Goal: Navigation & Orientation: Find specific page/section

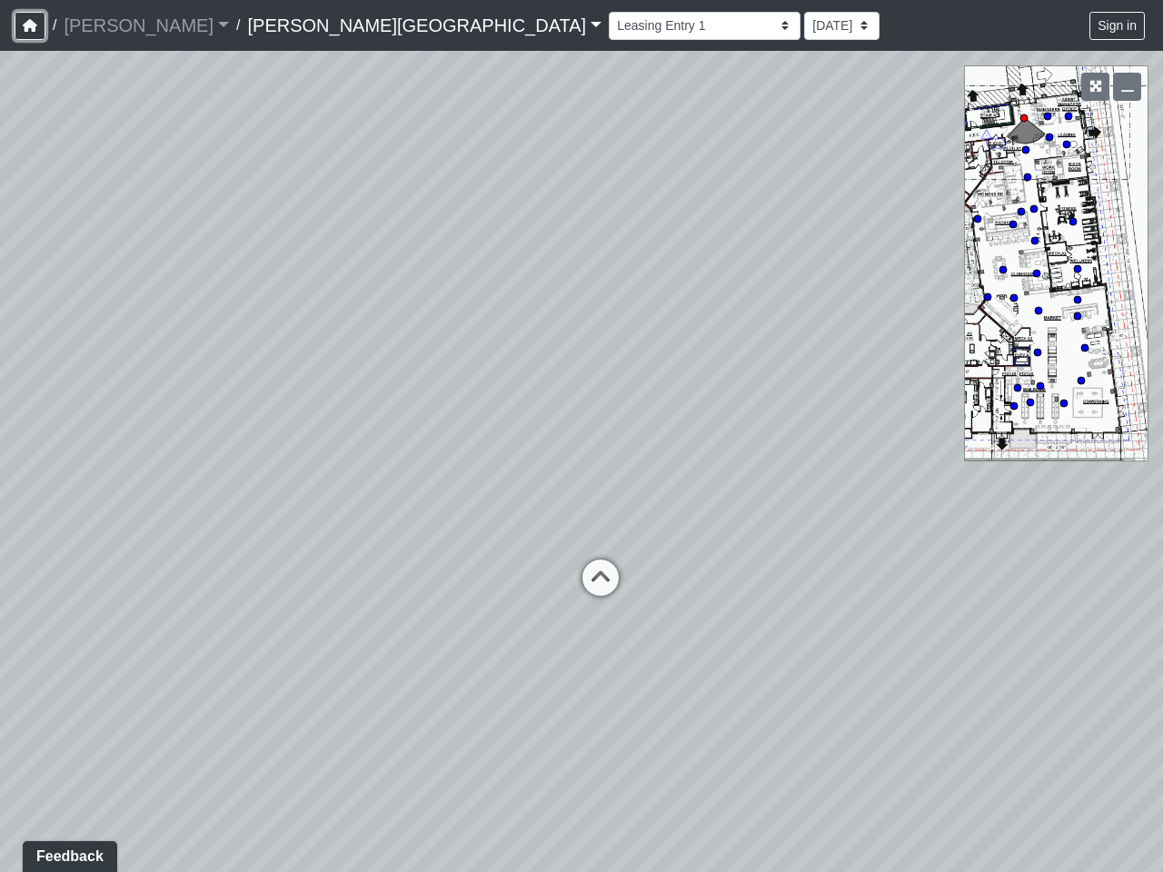
click at [30, 25] on icon "button" at bounding box center [30, 25] width 15 height 13
click at [1118, 25] on button "Sign in" at bounding box center [1116, 26] width 55 height 28
click at [1095, 86] on icon "button" at bounding box center [1095, 86] width 13 height 13
click at [1127, 86] on icon "button" at bounding box center [1127, 86] width 13 height 13
click at [601, 578] on icon at bounding box center [600, 587] width 55 height 55
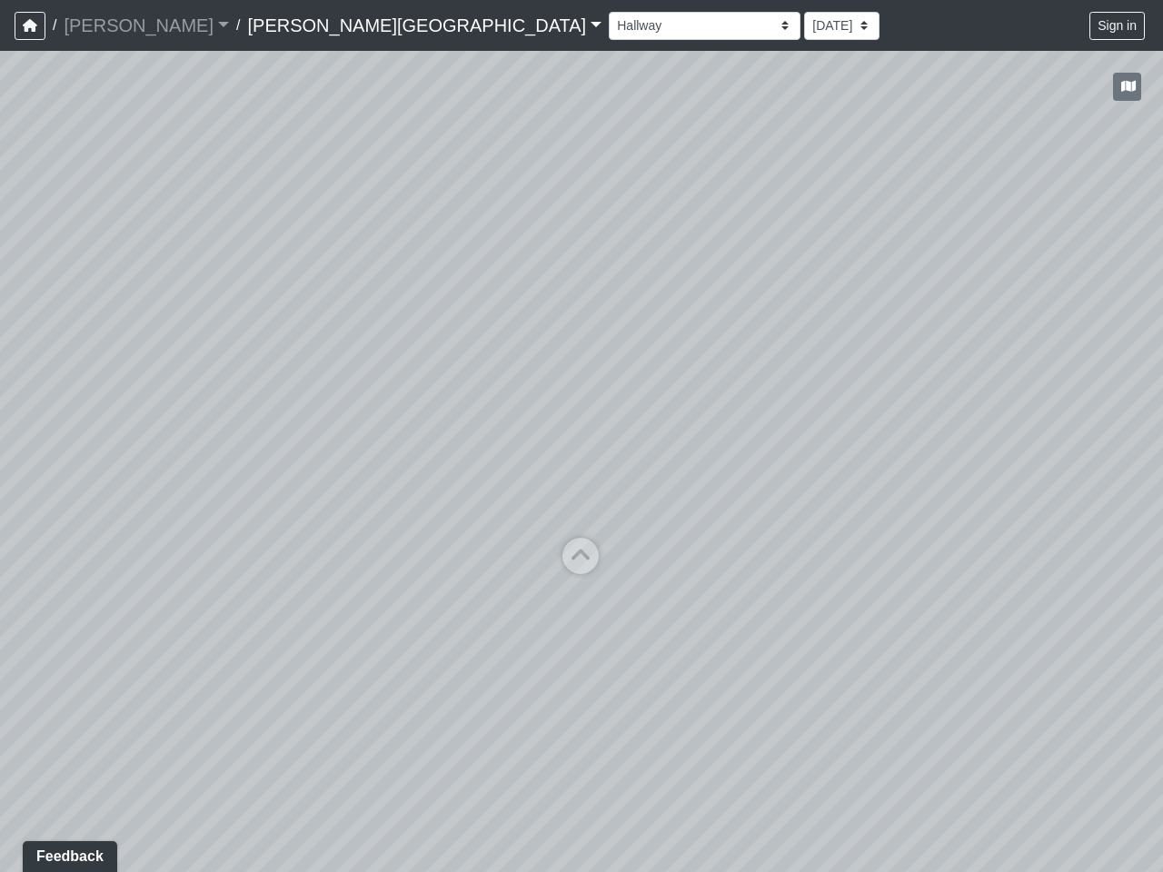
select select "38CsLPz8VkCK2QiTdw7us5"
